Goal: Transaction & Acquisition: Obtain resource

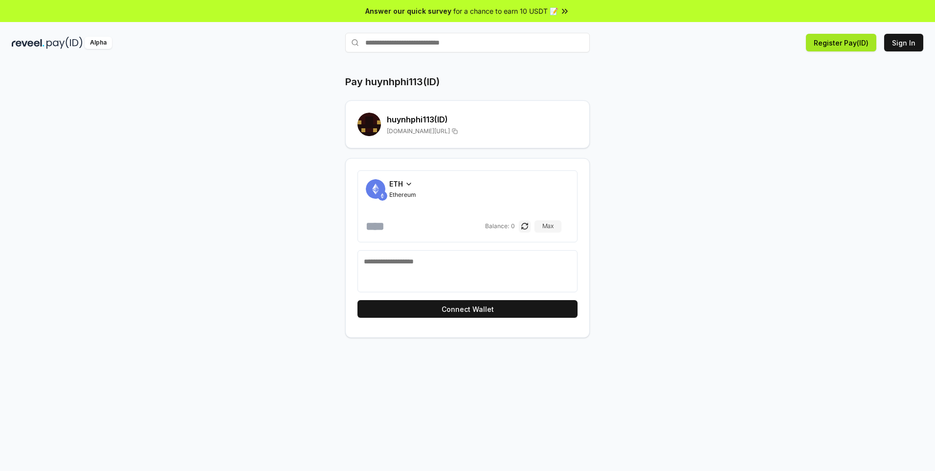
click at [868, 44] on button "Register Pay(ID)" at bounding box center [841, 43] width 70 height 18
click at [897, 51] on button "Sign In" at bounding box center [903, 43] width 39 height 18
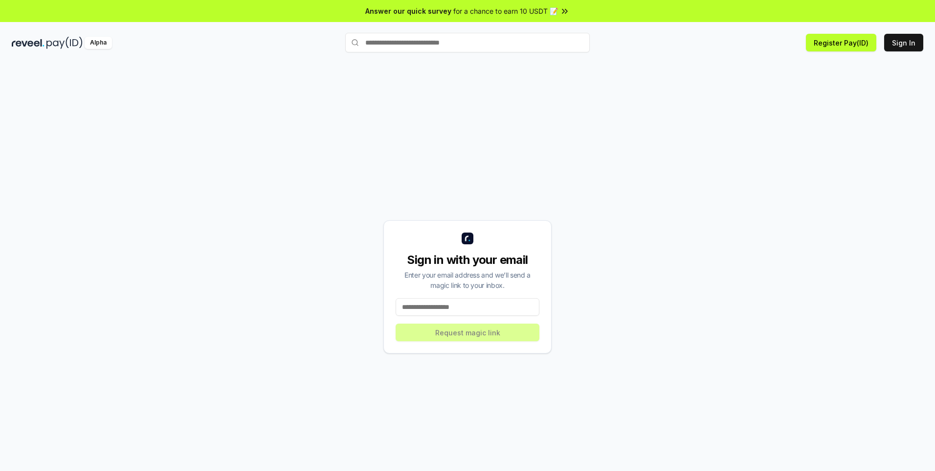
click at [425, 301] on input at bounding box center [468, 307] width 144 height 18
type input "**********"
click at [469, 335] on button "Request magic link" at bounding box center [468, 332] width 144 height 18
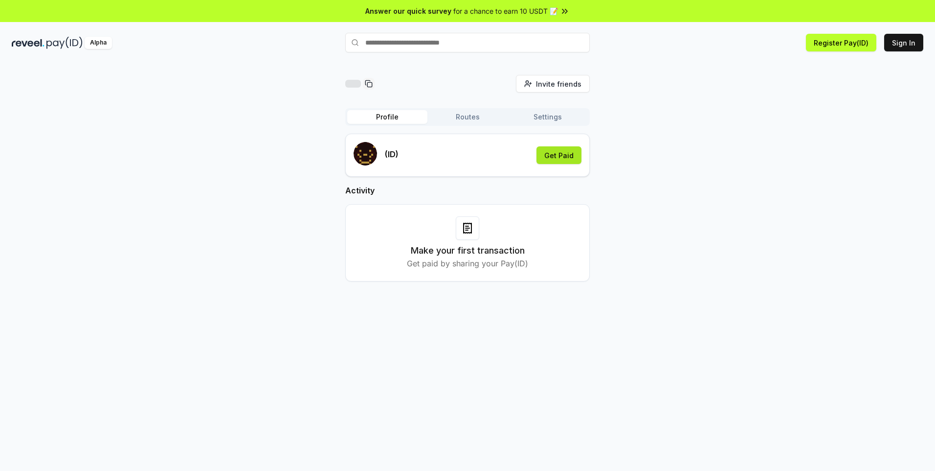
click at [569, 158] on button "Get Paid" at bounding box center [559, 155] width 45 height 18
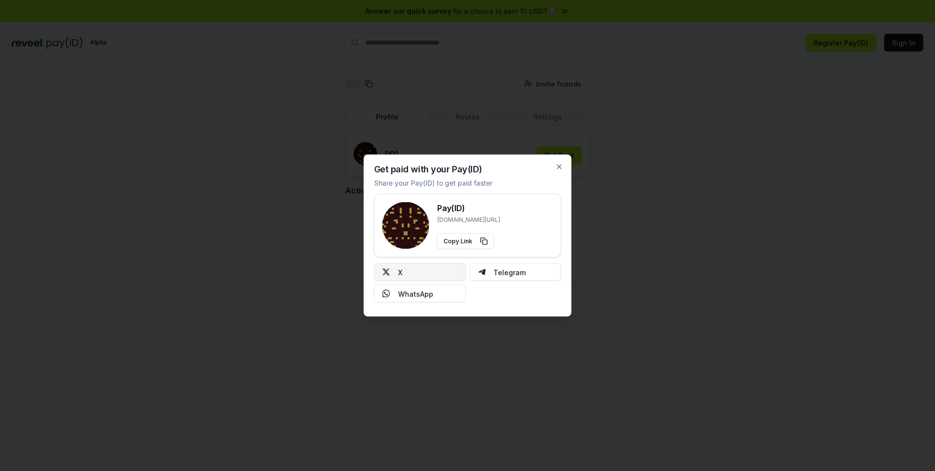
click at [425, 264] on button "X" at bounding box center [420, 272] width 92 height 18
click at [558, 163] on icon "button" at bounding box center [560, 167] width 8 height 8
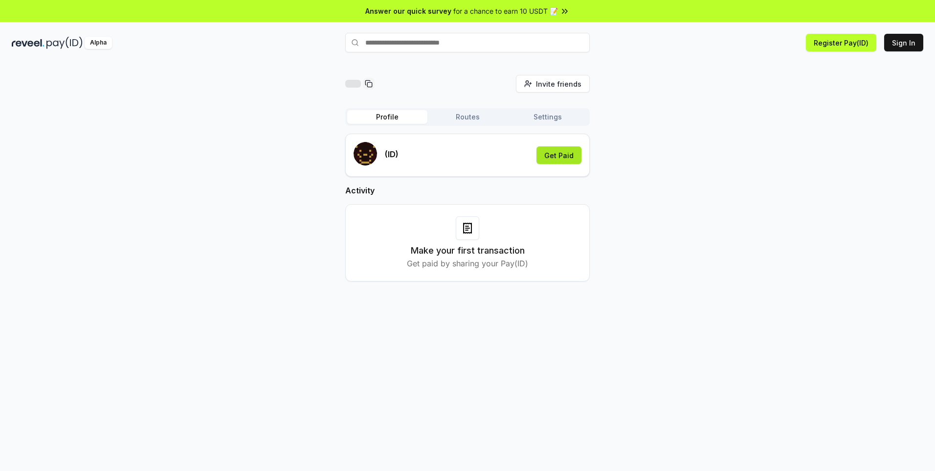
click at [573, 152] on button "Get Paid" at bounding box center [559, 155] width 45 height 18
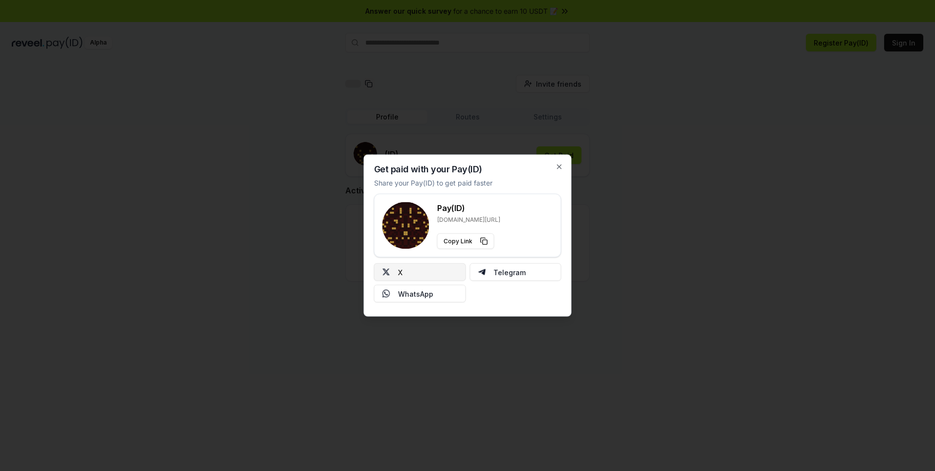
click at [423, 268] on button "X" at bounding box center [420, 272] width 92 height 18
click at [558, 168] on icon "button" at bounding box center [560, 167] width 4 height 4
